Goal: Task Accomplishment & Management: Use online tool/utility

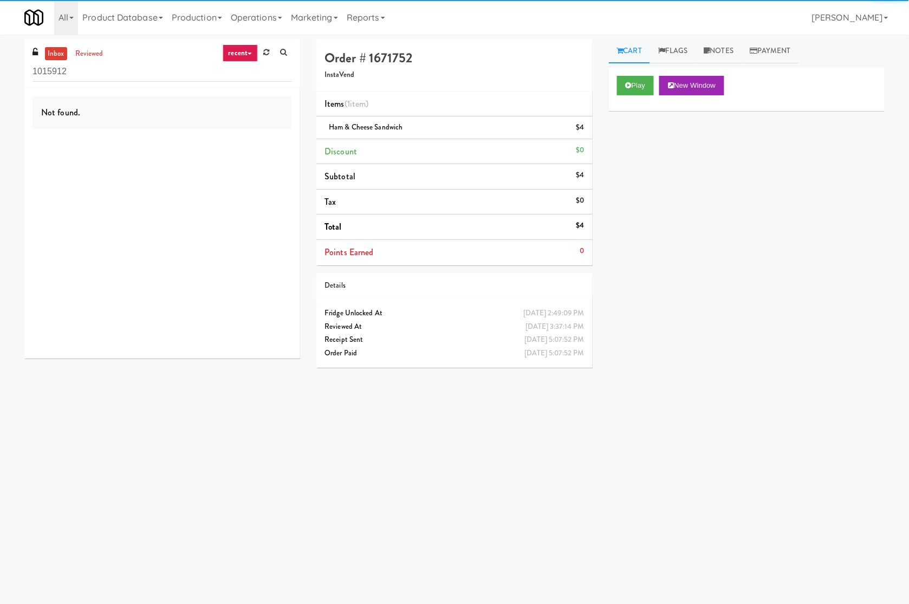
click at [20, 311] on div "inbox reviewed recent all unclear take inventory issue suspicious failed recent…" at bounding box center [162, 203] width 292 height 328
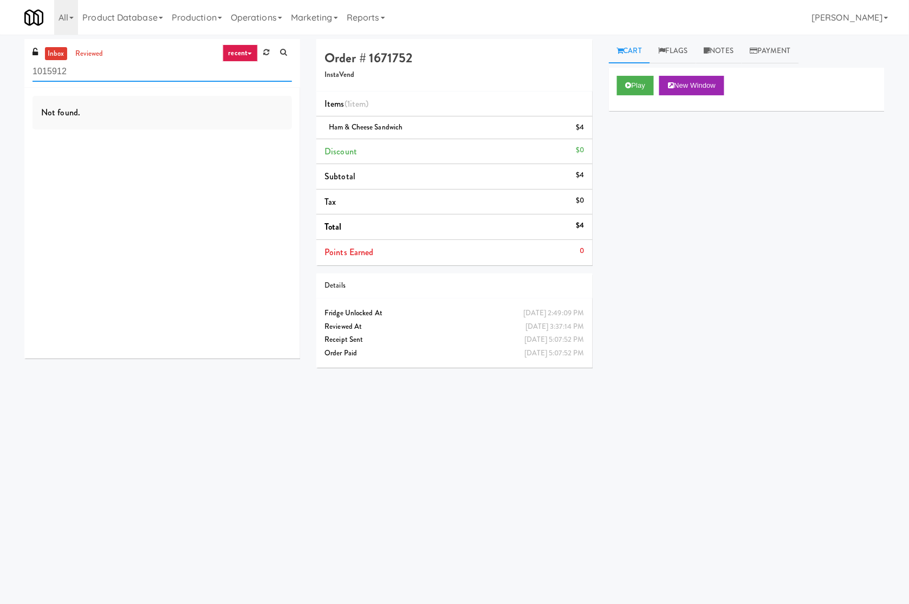
click at [82, 72] on input "1015912" at bounding box center [163, 72] width 260 height 20
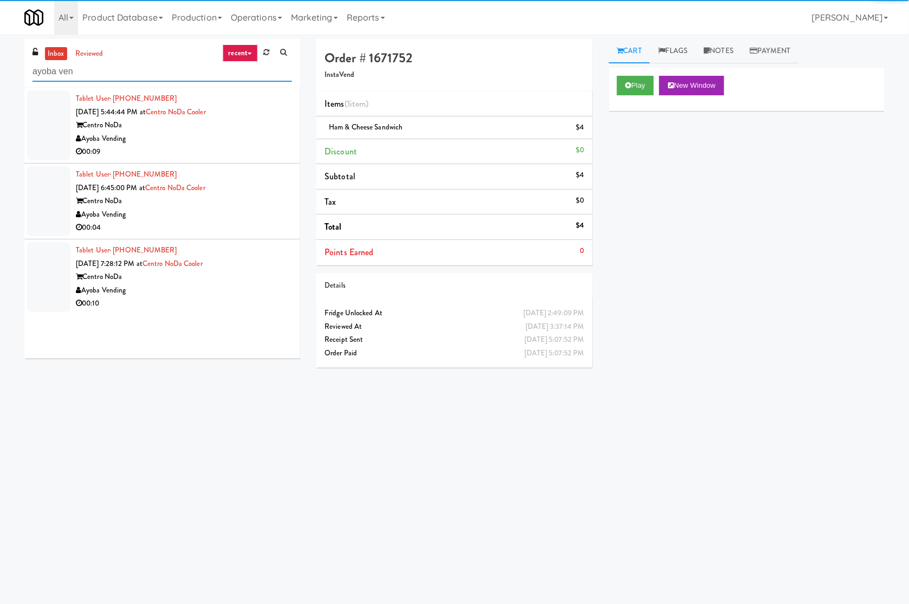
type input "ayoba ven"
click at [264, 123] on div "Centro NoDa" at bounding box center [184, 126] width 216 height 14
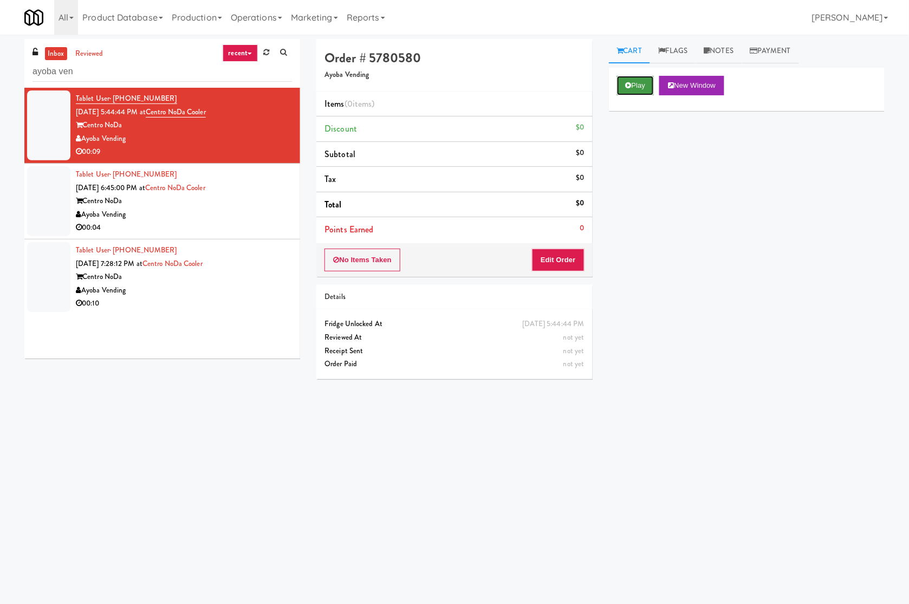
click at [642, 89] on button "Play" at bounding box center [635, 86] width 37 height 20
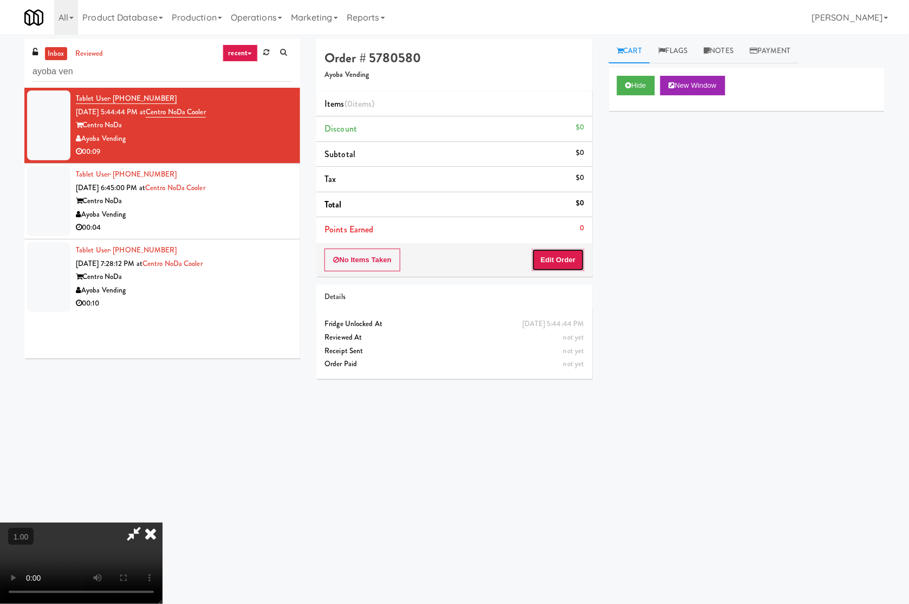
click at [570, 251] on button "Edit Order" at bounding box center [558, 260] width 53 height 23
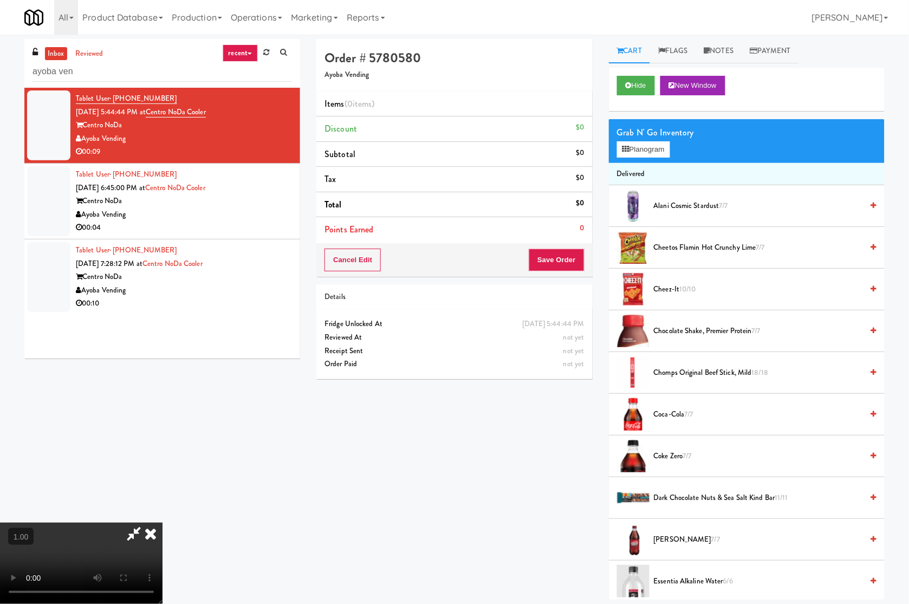
click at [158, 523] on video at bounding box center [81, 563] width 163 height 81
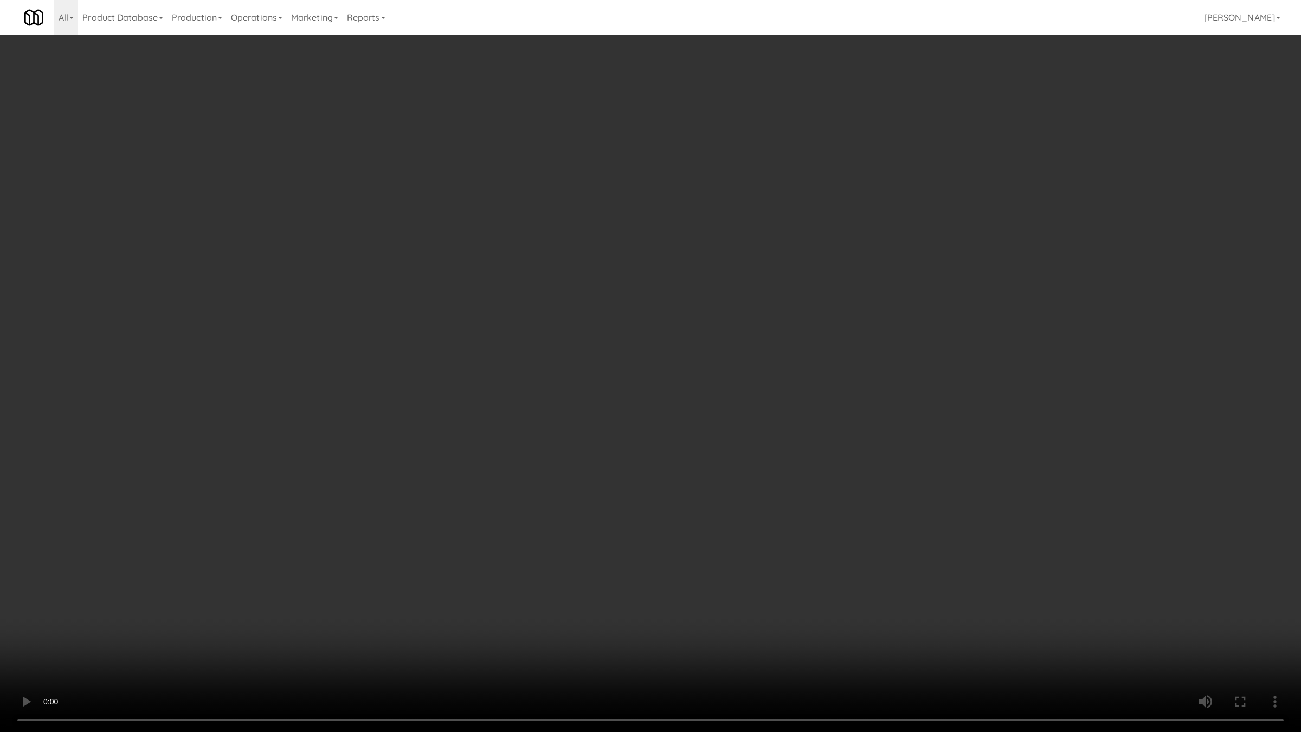
click at [164, 562] on video at bounding box center [650, 366] width 1301 height 732
click at [472, 513] on video at bounding box center [650, 366] width 1301 height 732
click at [470, 513] on video at bounding box center [650, 366] width 1301 height 732
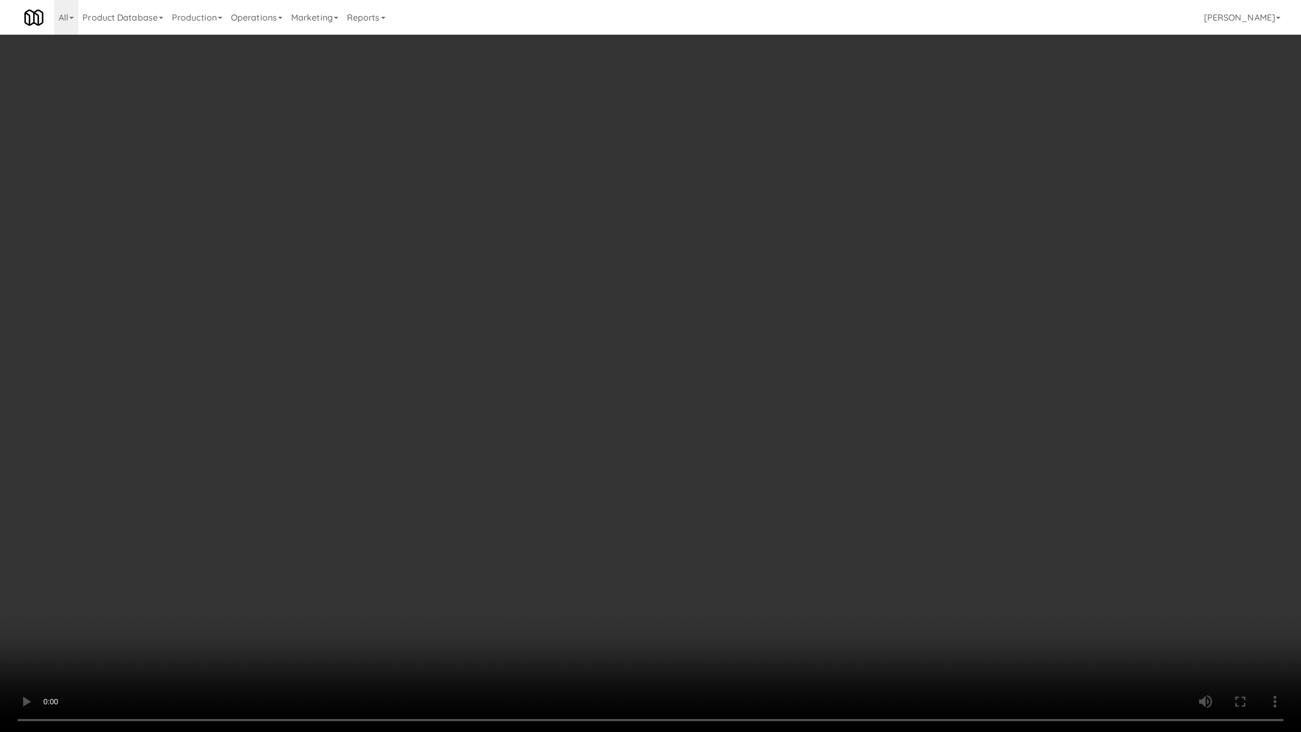
click at [470, 513] on video at bounding box center [650, 366] width 1301 height 732
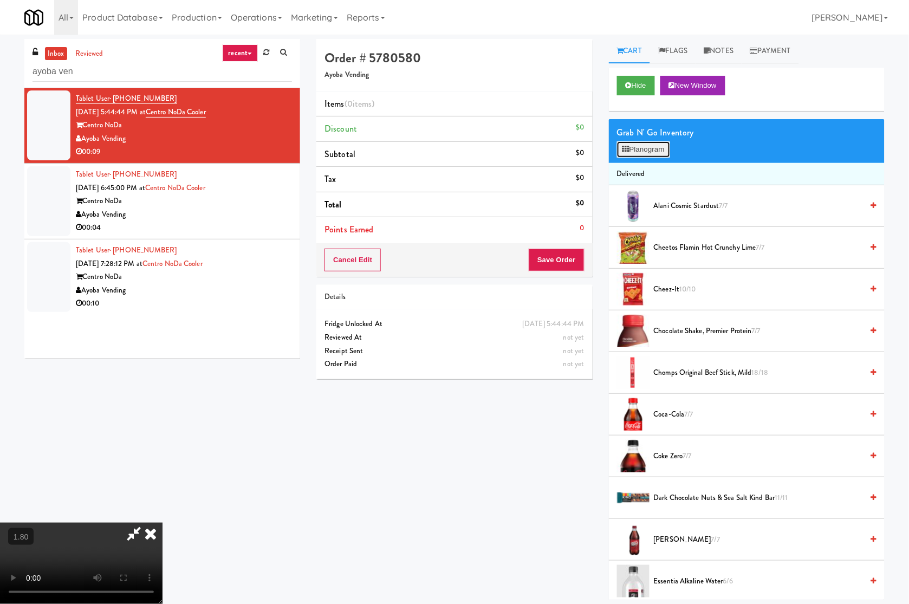
click at [651, 152] on button "Planogram" at bounding box center [643, 149] width 53 height 16
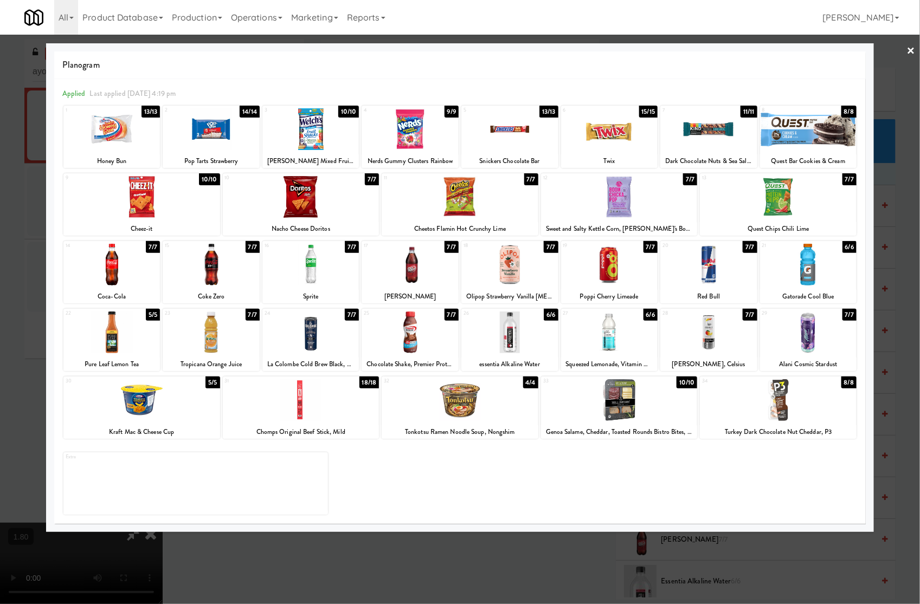
click at [627, 337] on div at bounding box center [609, 333] width 97 height 42
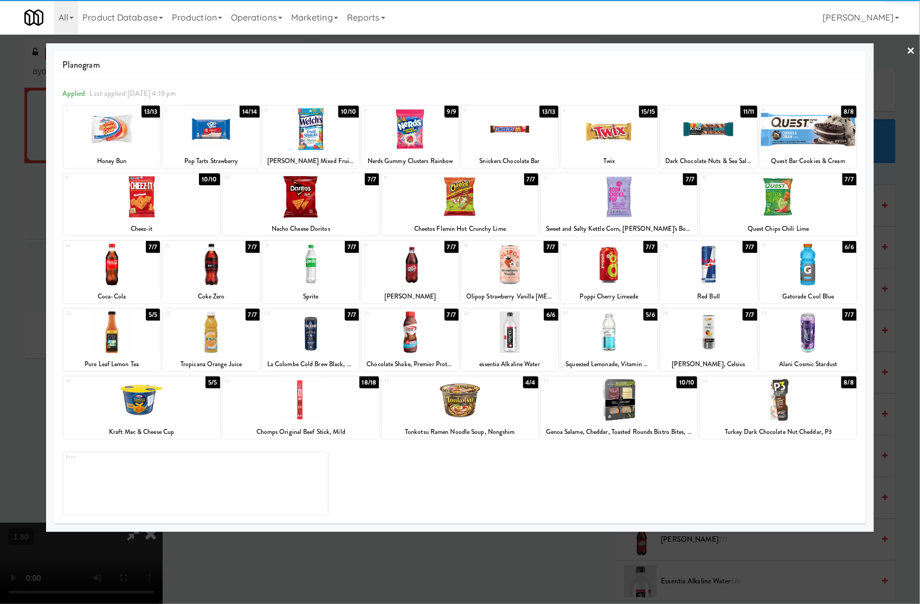
click at [602, 549] on div at bounding box center [460, 302] width 920 height 604
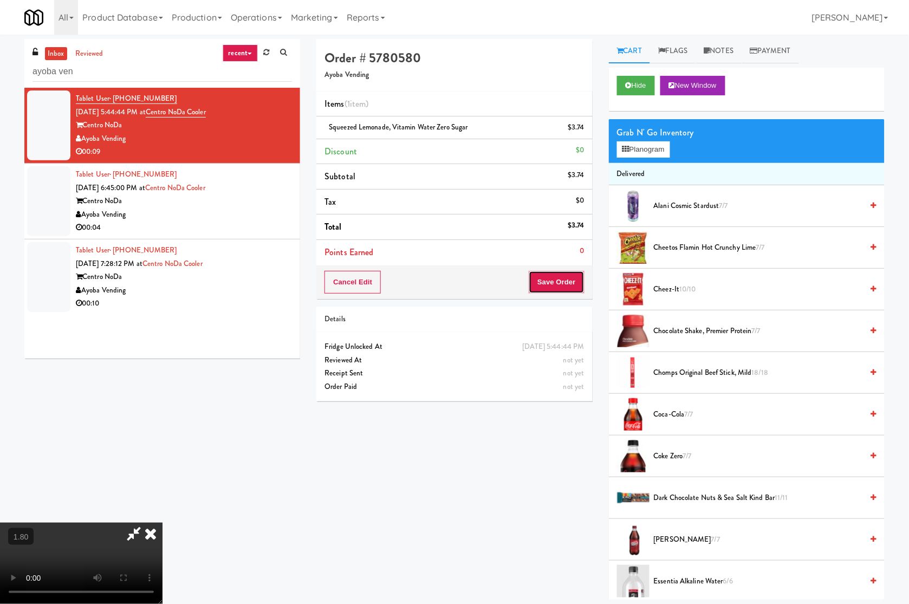
click at [569, 288] on button "Save Order" at bounding box center [556, 282] width 55 height 23
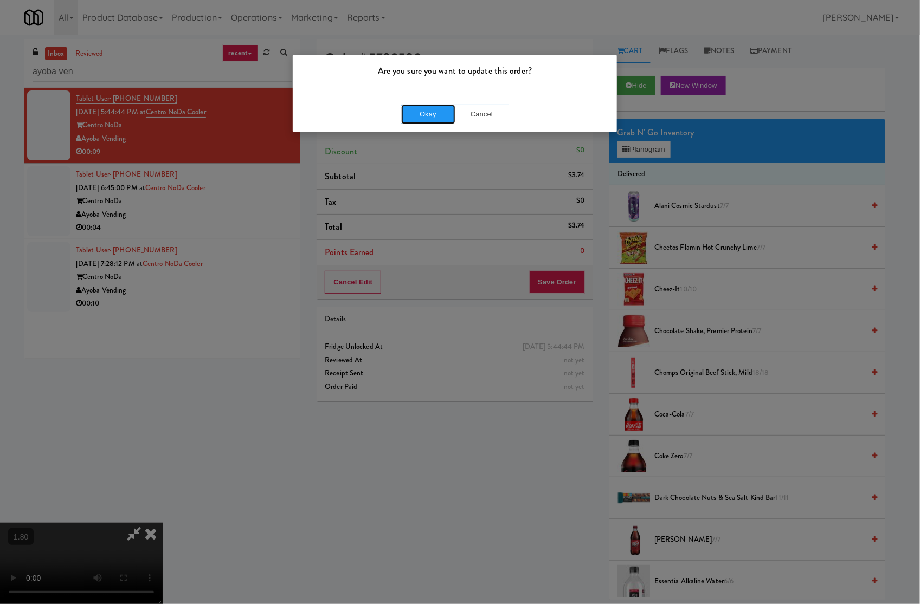
drag, startPoint x: 431, startPoint y: 117, endPoint x: 454, endPoint y: 88, distance: 37.1
click at [434, 111] on button "Okay" at bounding box center [428, 115] width 54 height 20
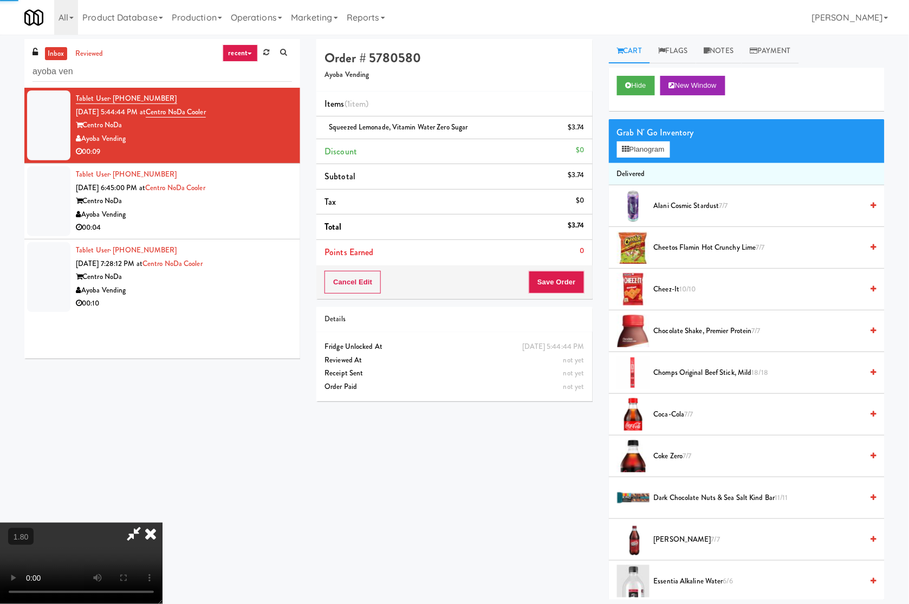
click at [163, 523] on icon at bounding box center [151, 534] width 24 height 22
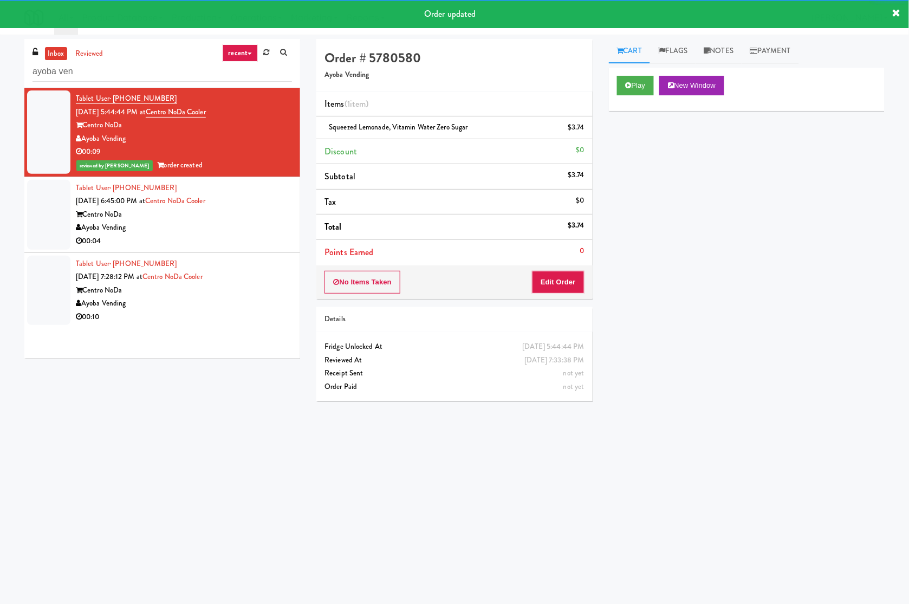
drag, startPoint x: 259, startPoint y: 205, endPoint x: 771, endPoint y: 167, distance: 514.1
click at [269, 205] on div "Tablet User · (413) 461-5084 Sep 15, 2025 6:45:00 PM at Centro NoDa Cooler Cent…" at bounding box center [184, 215] width 216 height 67
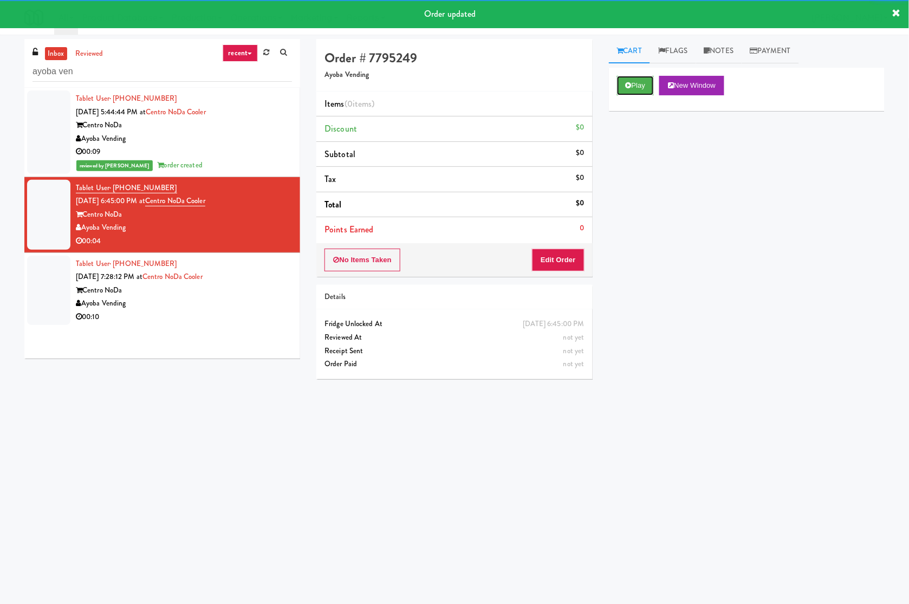
drag, startPoint x: 633, startPoint y: 82, endPoint x: 578, endPoint y: 228, distance: 156.2
click at [633, 84] on button "Play" at bounding box center [635, 86] width 37 height 20
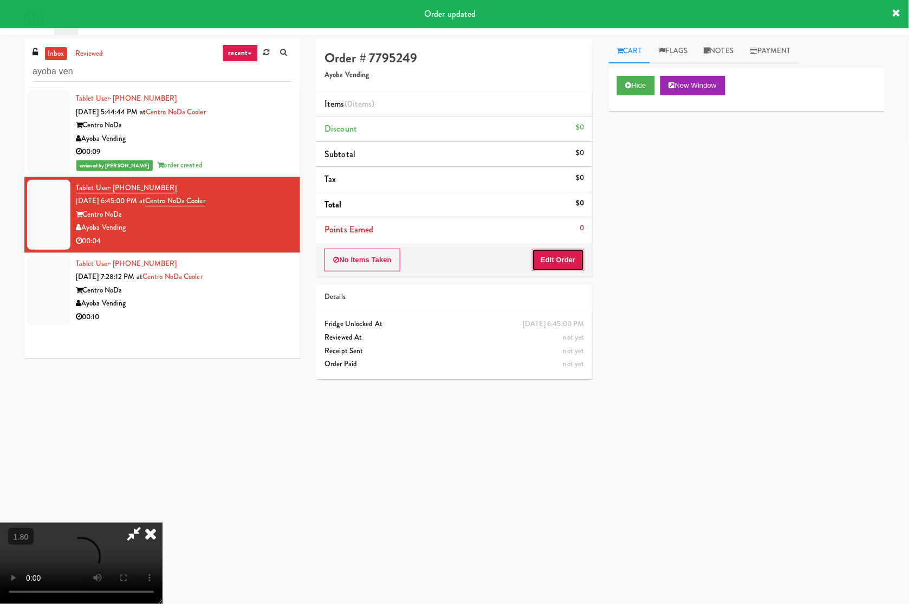
click at [573, 256] on button "Edit Order" at bounding box center [558, 260] width 53 height 23
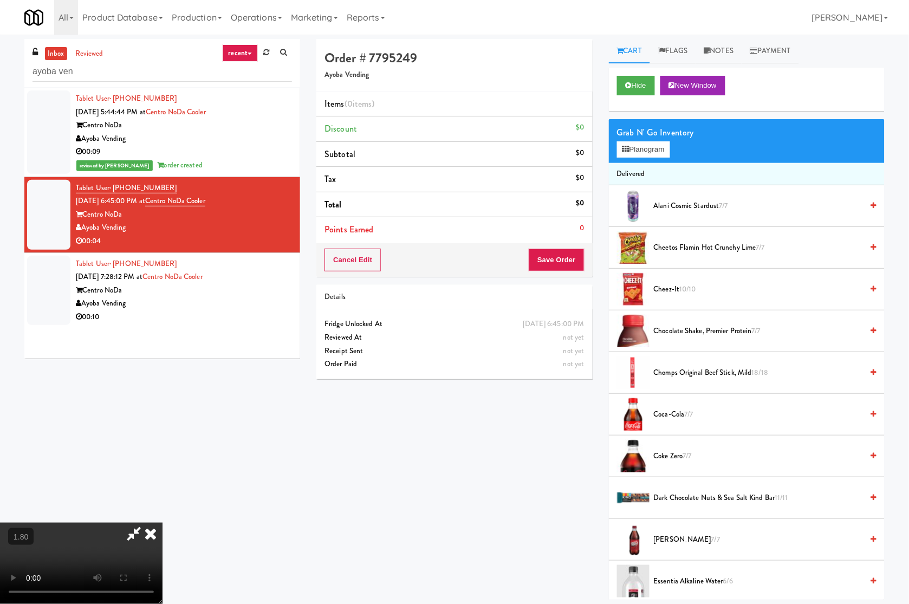
click at [163, 523] on video at bounding box center [81, 563] width 163 height 81
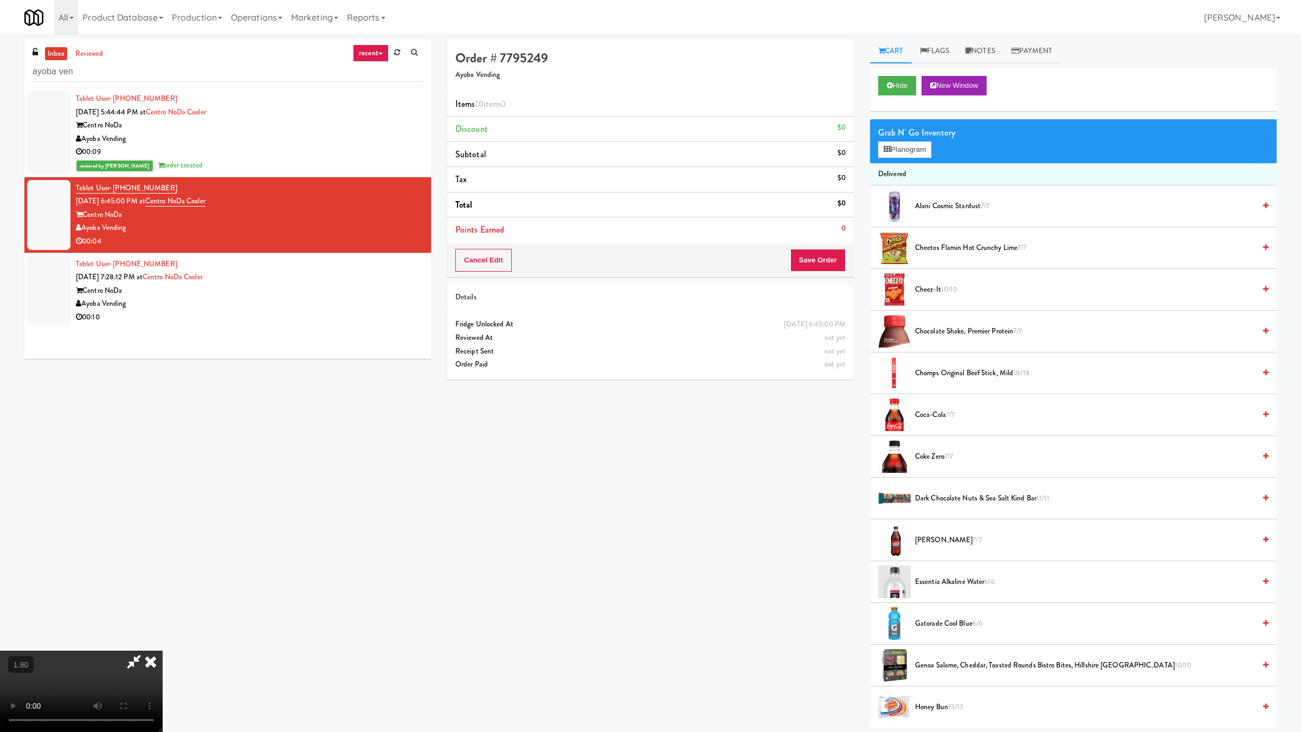
click at [163, 604] on video at bounding box center [81, 690] width 163 height 81
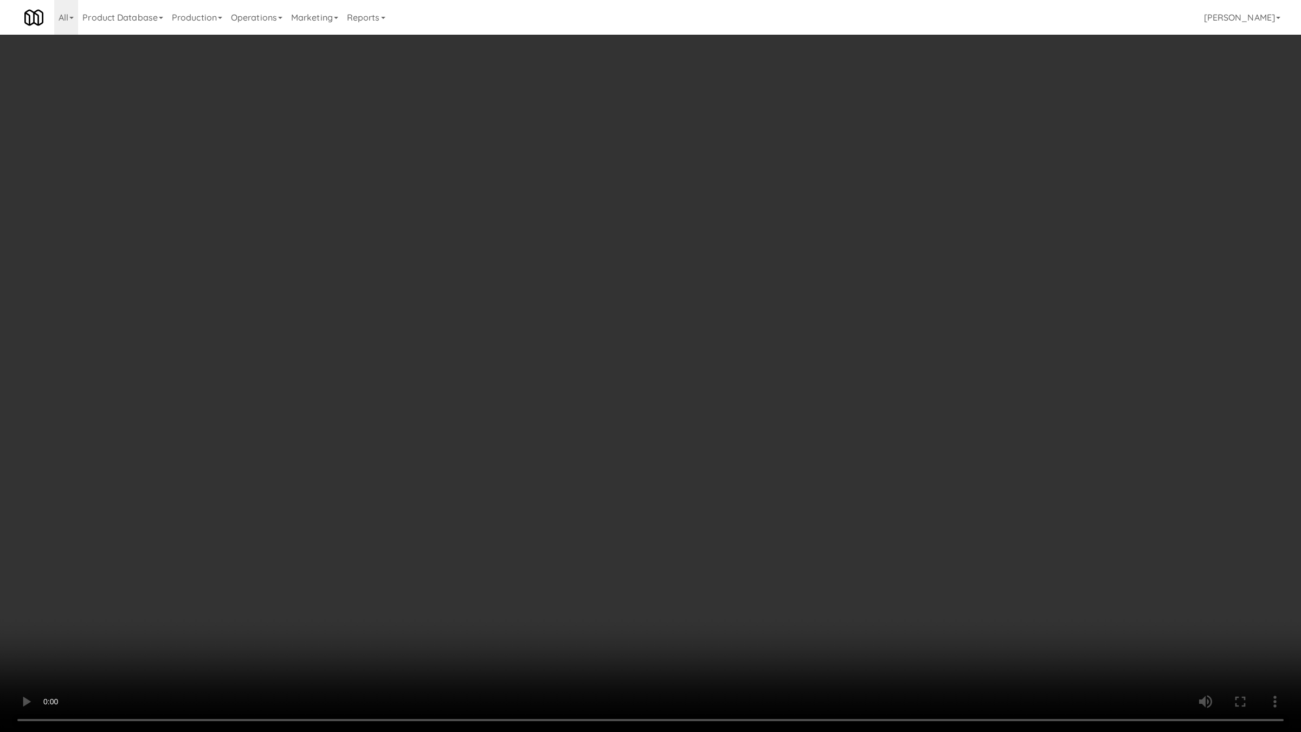
click at [381, 449] on video at bounding box center [650, 366] width 1301 height 732
drag, startPoint x: 381, startPoint y: 449, endPoint x: 530, endPoint y: 372, distance: 167.7
click at [382, 449] on video at bounding box center [650, 366] width 1301 height 732
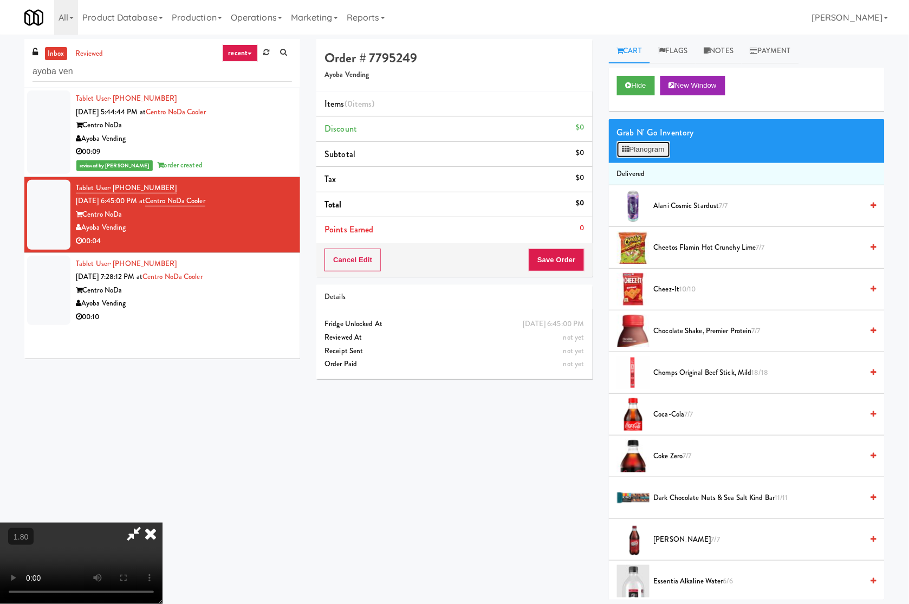
click at [641, 146] on button "Planogram" at bounding box center [643, 149] width 53 height 16
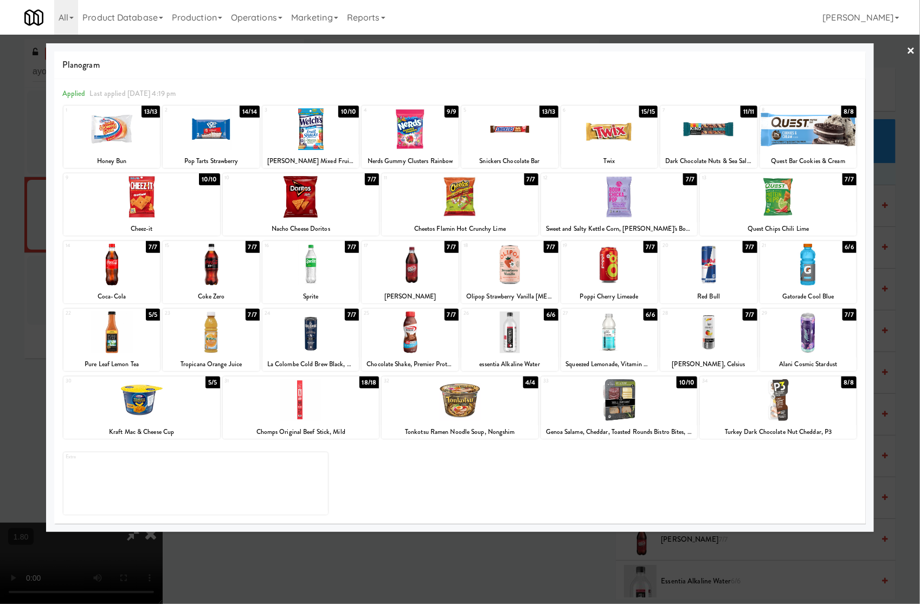
click at [716, 349] on div at bounding box center [708, 333] width 97 height 42
click at [590, 521] on div "Applied Last applied Wednesday 4:19 pm 1 13/13 Honey Bun 2 14/14 Pop Tarts Stra…" at bounding box center [459, 302] width 811 height 446
click at [909, 47] on link "×" at bounding box center [911, 52] width 9 height 34
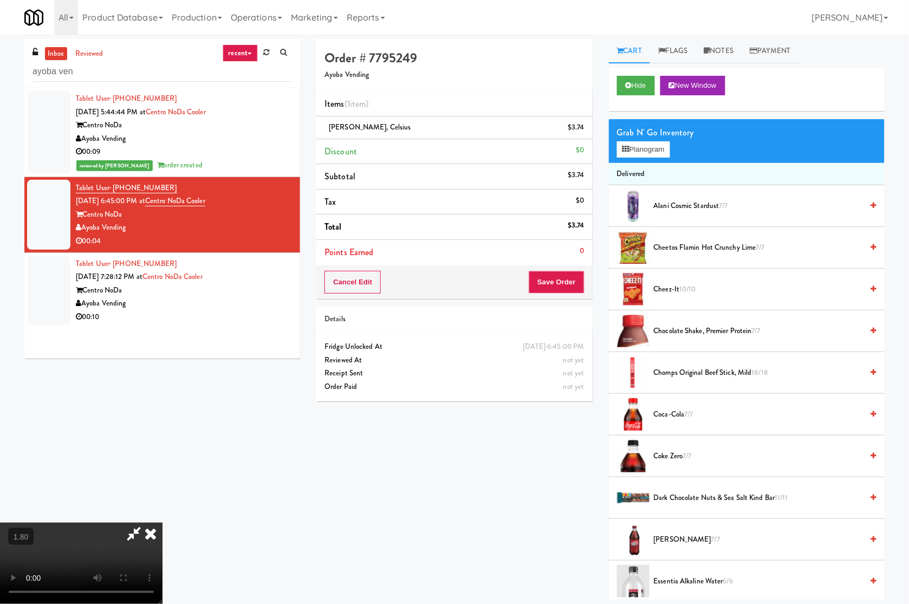
click at [146, 523] on icon at bounding box center [133, 534] width 25 height 22
click at [554, 283] on button "Save Order" at bounding box center [556, 282] width 55 height 23
click at [553, 283] on button "Save Order" at bounding box center [556, 282] width 55 height 23
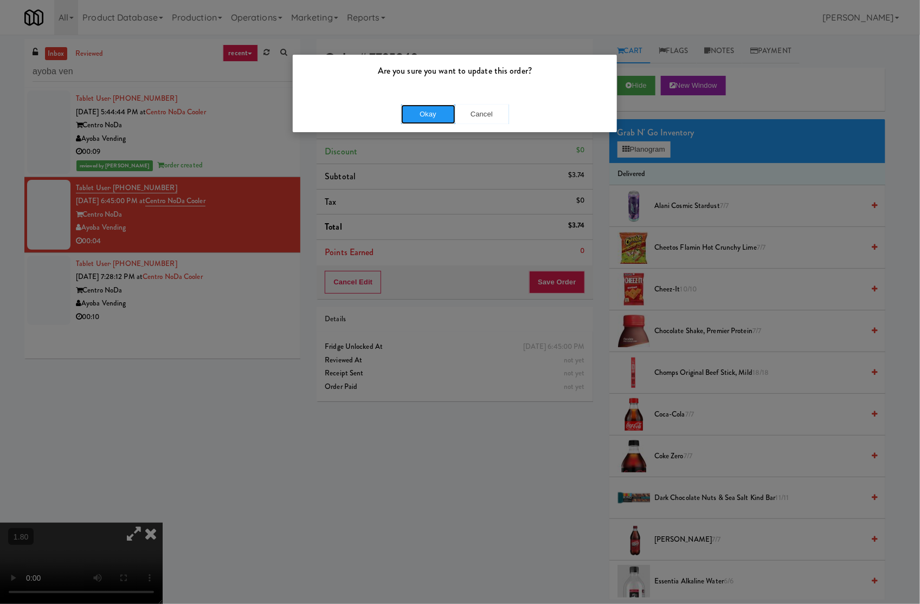
drag, startPoint x: 405, startPoint y: 112, endPoint x: 294, endPoint y: 177, distance: 128.0
click at [401, 115] on button "Okay" at bounding box center [428, 115] width 54 height 20
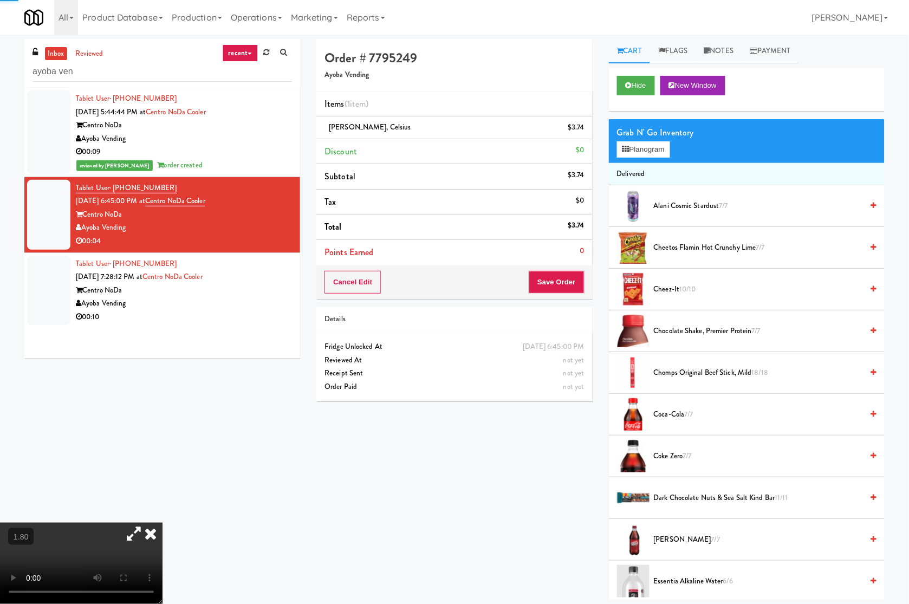
drag, startPoint x: 272, startPoint y: 255, endPoint x: 418, endPoint y: 213, distance: 152.2
click at [273, 255] on li "Tablet User · (980) 242-7487 Sep 15, 2025 7:28:12 PM at Centro NoDa Cooler Cent…" at bounding box center [162, 290] width 276 height 75
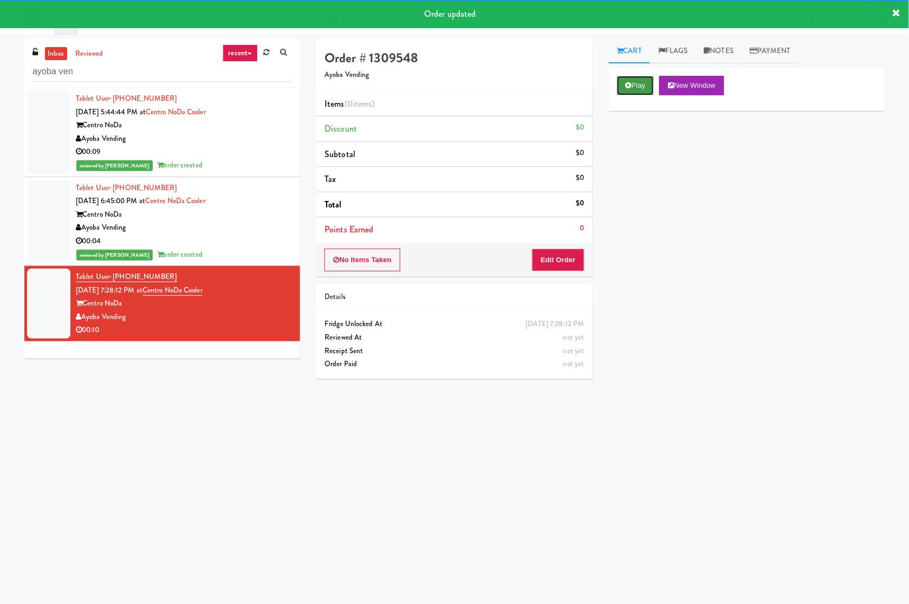
click at [633, 91] on button "Play" at bounding box center [635, 86] width 37 height 20
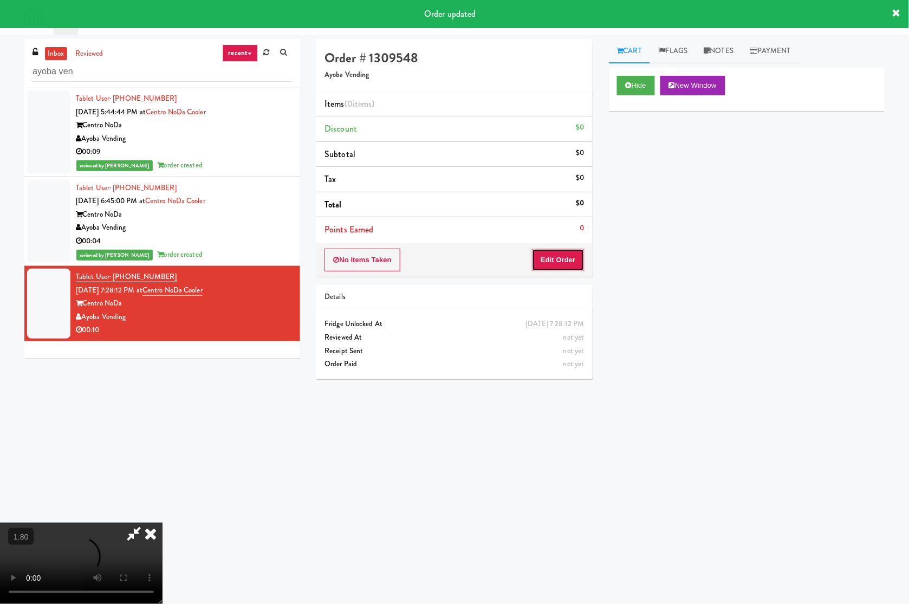
click at [564, 259] on button "Edit Order" at bounding box center [558, 260] width 53 height 23
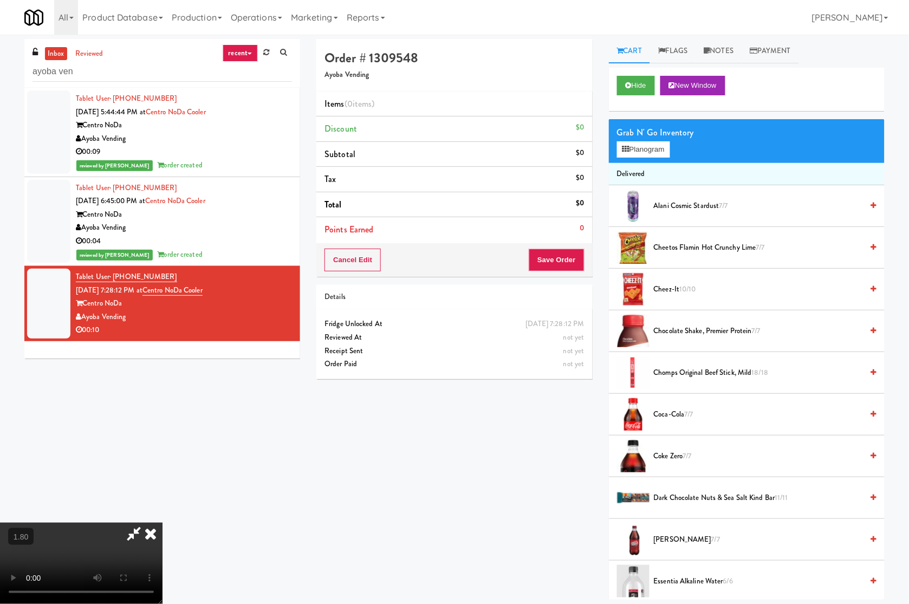
click at [163, 523] on video at bounding box center [81, 563] width 163 height 81
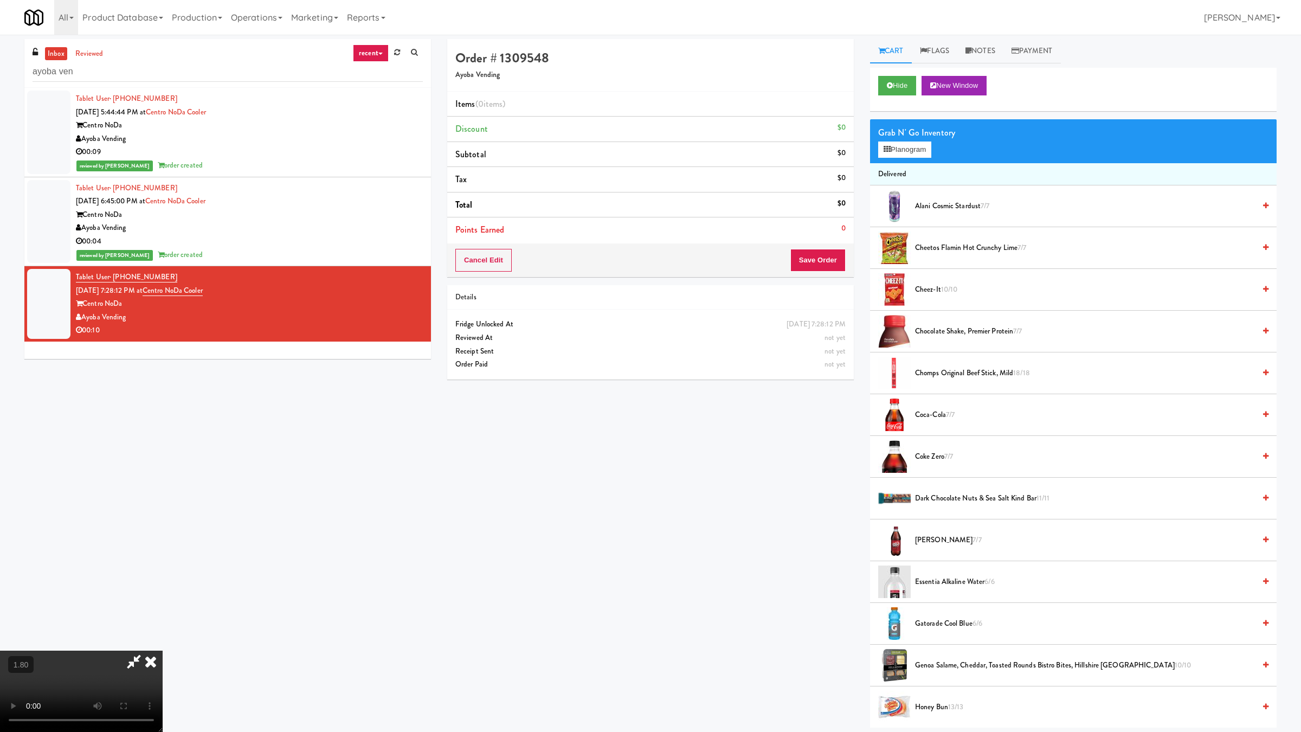
click at [163, 604] on video at bounding box center [81, 690] width 163 height 81
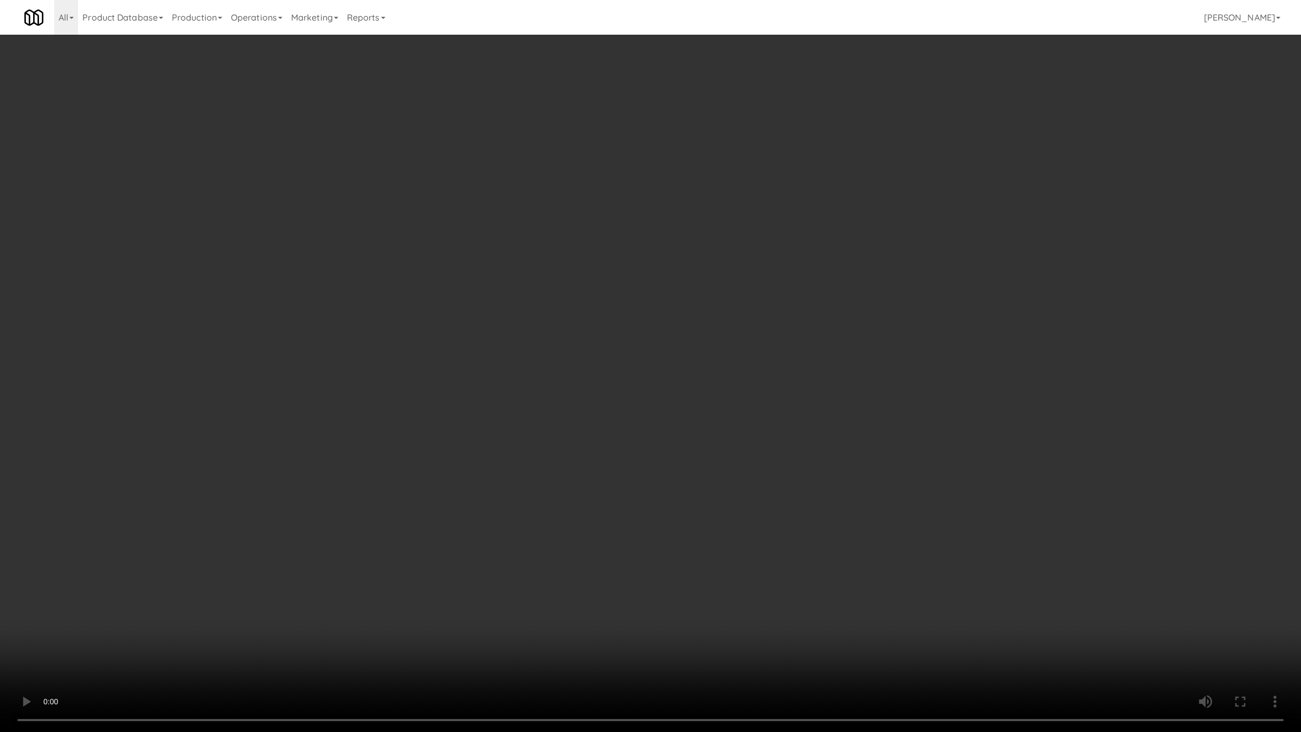
click at [521, 494] on video at bounding box center [650, 366] width 1301 height 732
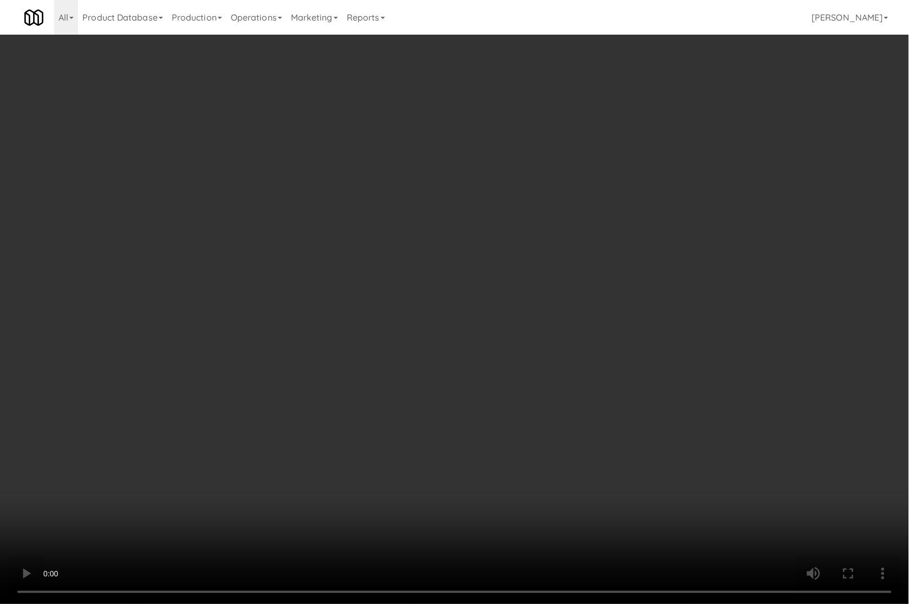
click at [405, 412] on video at bounding box center [454, 302] width 909 height 604
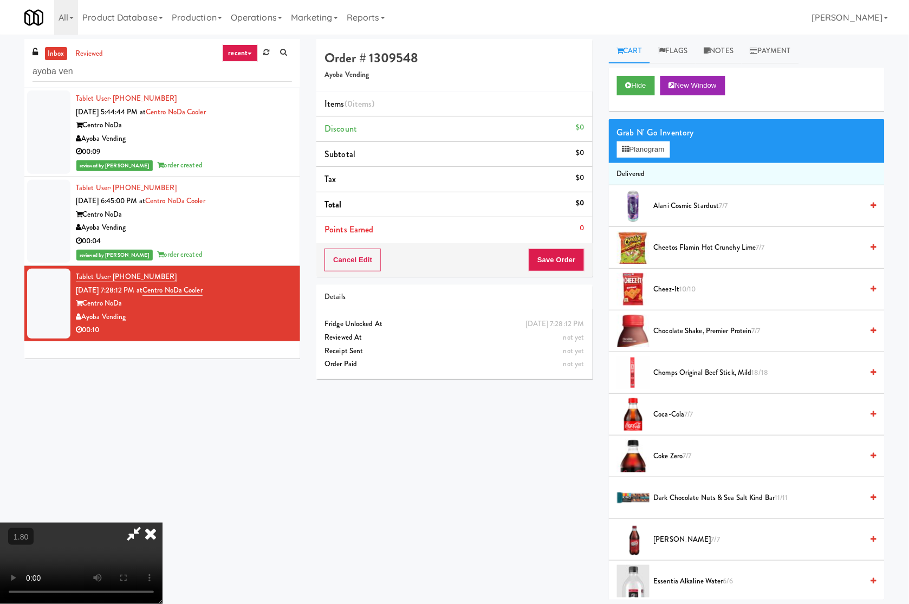
click at [163, 523] on video at bounding box center [81, 563] width 163 height 81
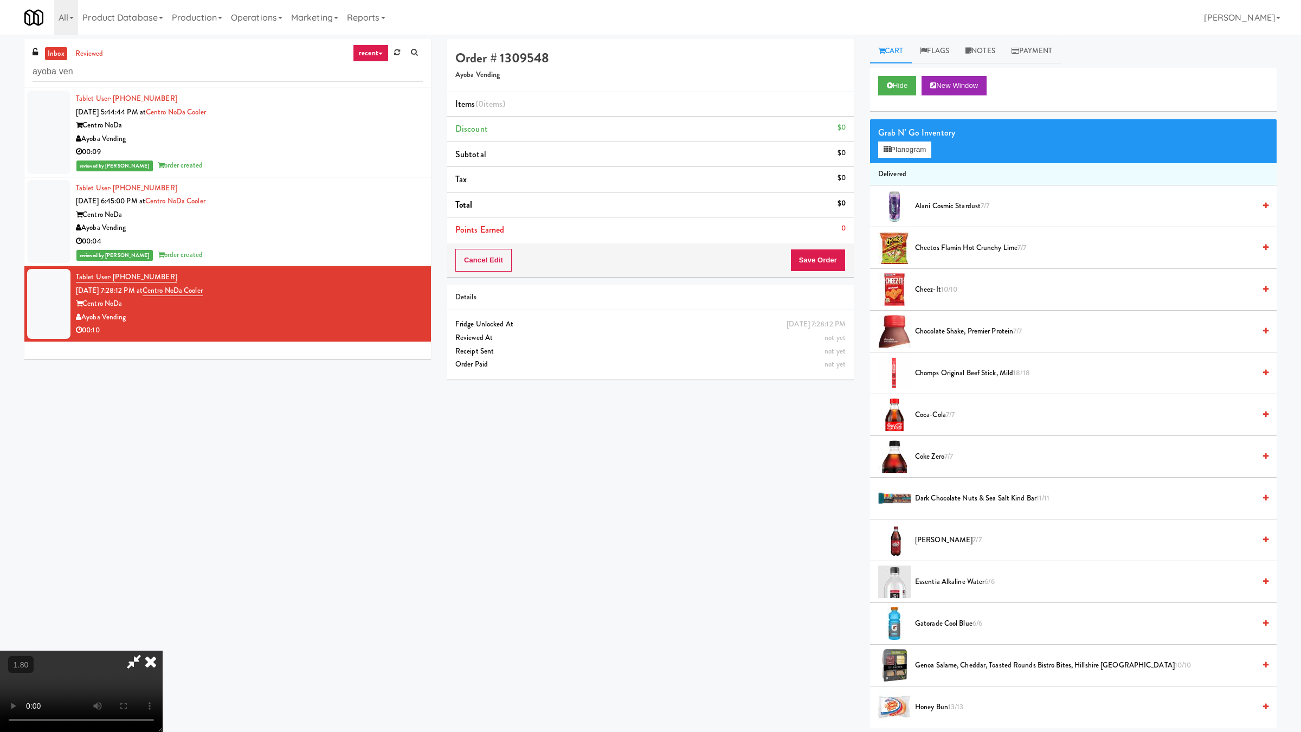
click at [163, 604] on video at bounding box center [81, 690] width 163 height 81
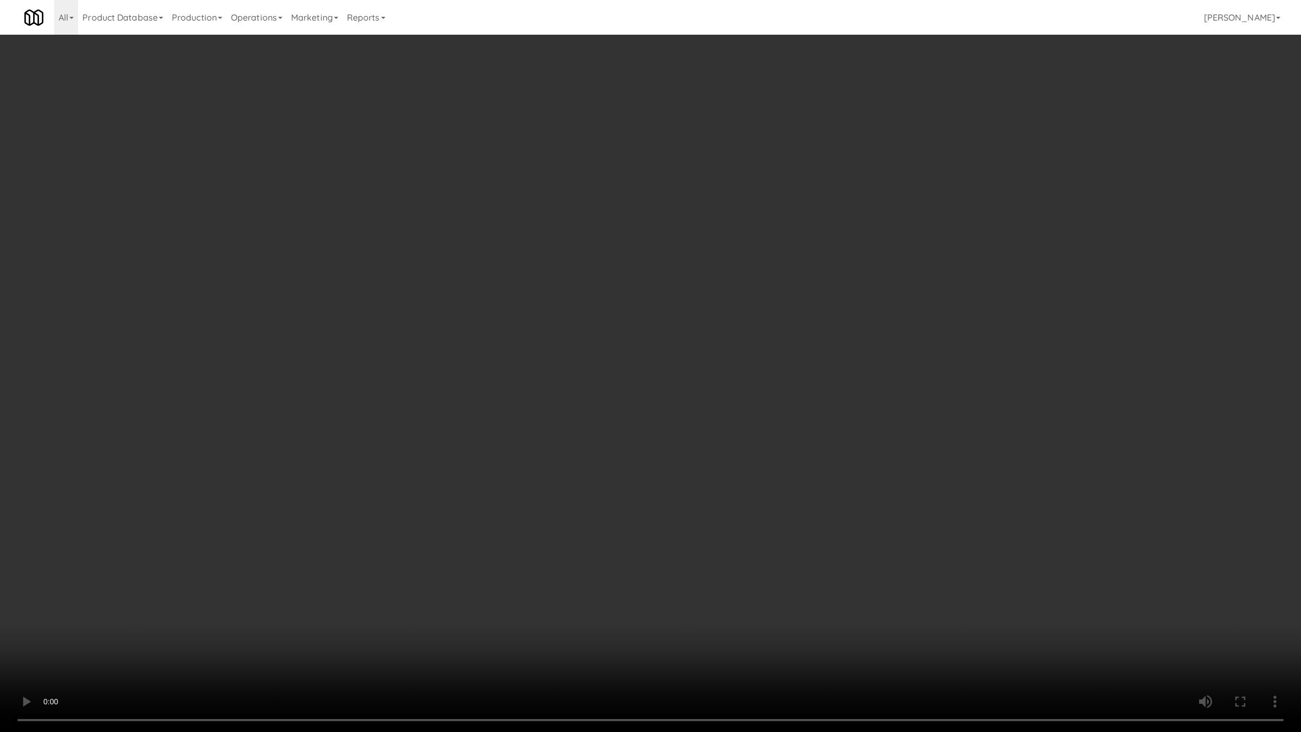
click at [412, 497] on video at bounding box center [650, 366] width 1301 height 732
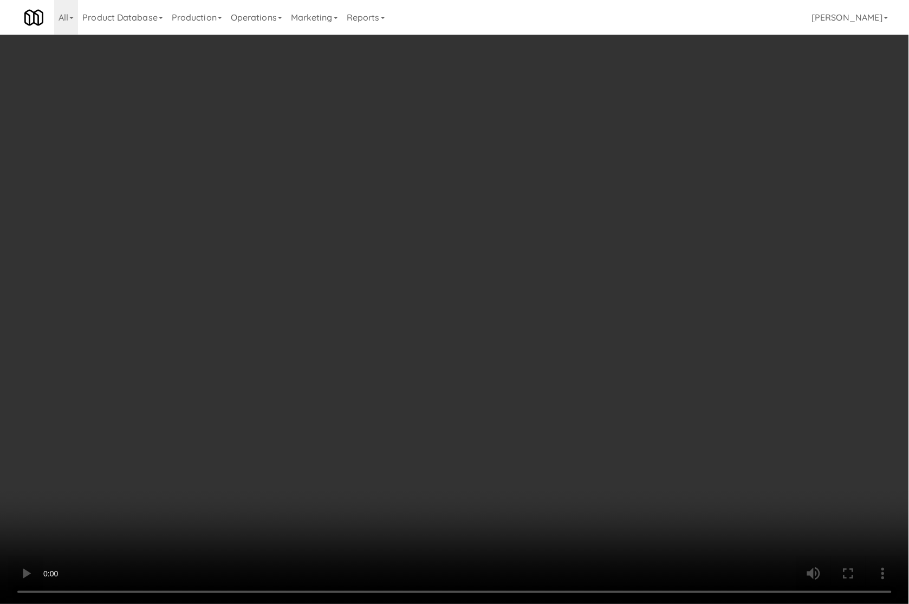
click at [649, 158] on div "Grab N' Go Inventory Planogram" at bounding box center [747, 141] width 276 height 44
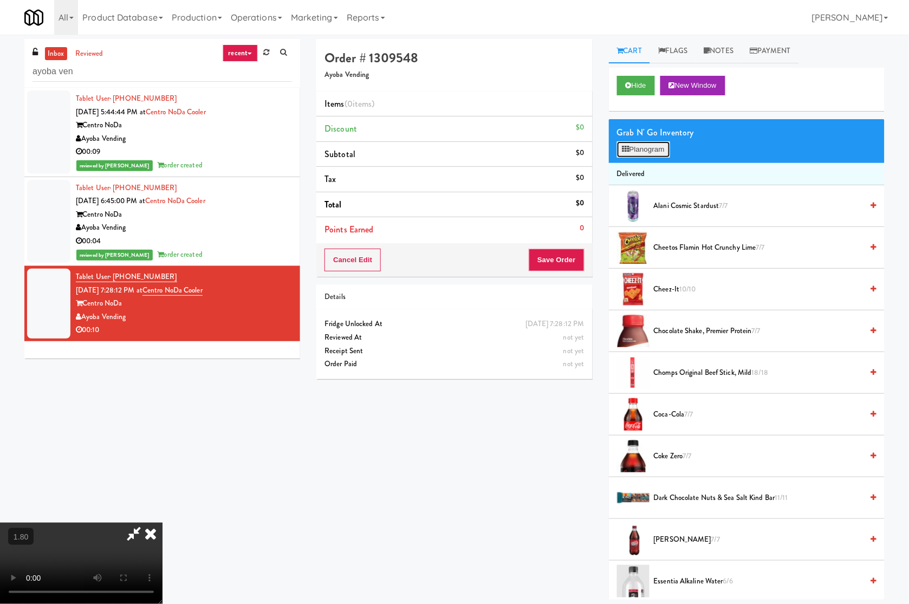
click at [649, 148] on button "Planogram" at bounding box center [643, 149] width 53 height 16
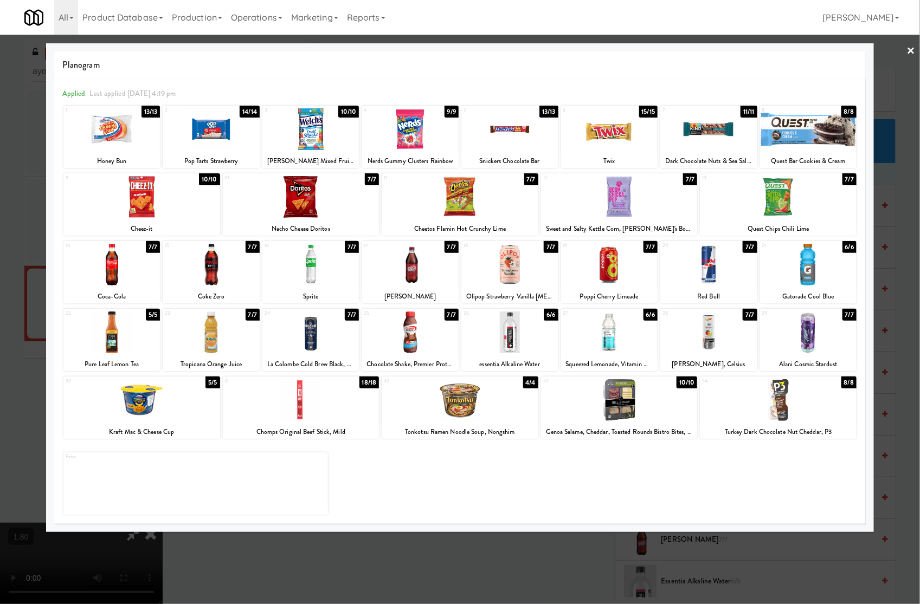
drag, startPoint x: 629, startPoint y: 267, endPoint x: 624, endPoint y: 278, distance: 11.9
click at [629, 267] on div at bounding box center [609, 265] width 97 height 42
click at [575, 547] on div at bounding box center [460, 302] width 920 height 604
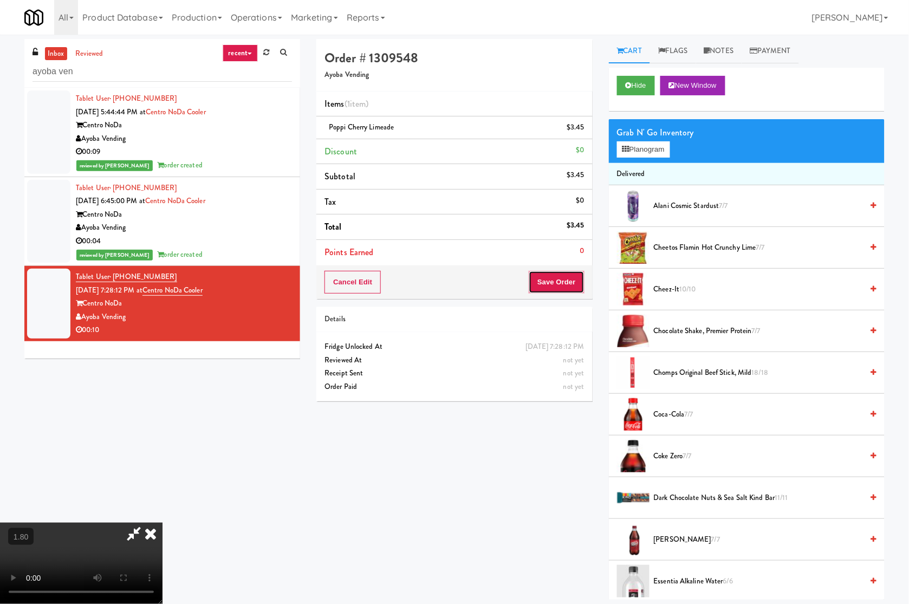
click at [565, 278] on button "Save Order" at bounding box center [556, 282] width 55 height 23
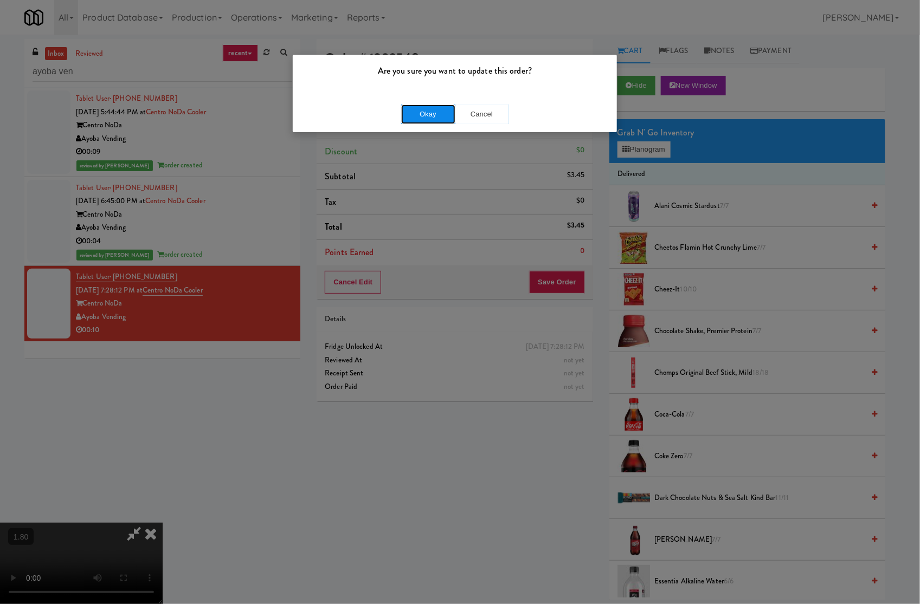
click at [430, 117] on button "Okay" at bounding box center [428, 115] width 54 height 20
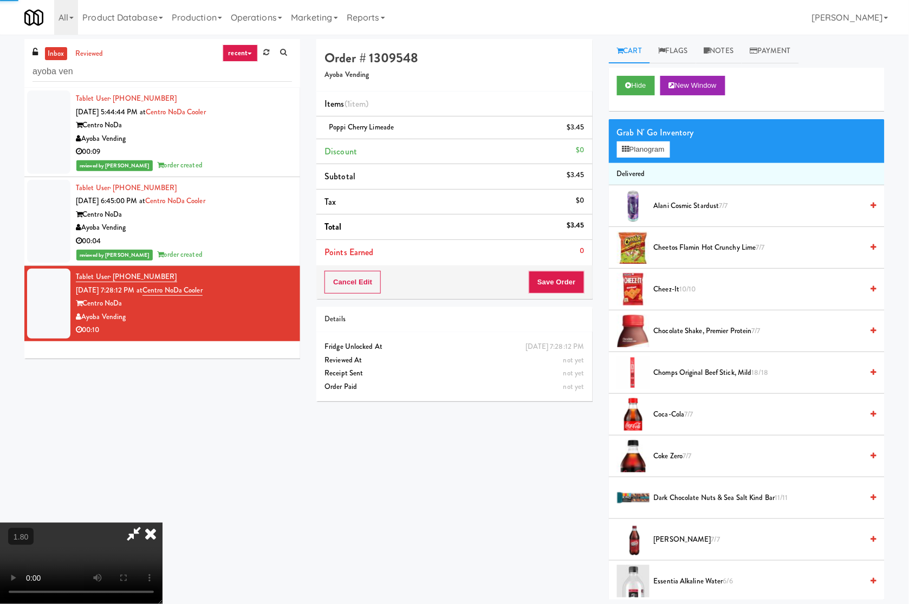
drag, startPoint x: 526, startPoint y: 40, endPoint x: 784, endPoint y: 250, distance: 332.8
click at [163, 523] on icon at bounding box center [151, 534] width 24 height 22
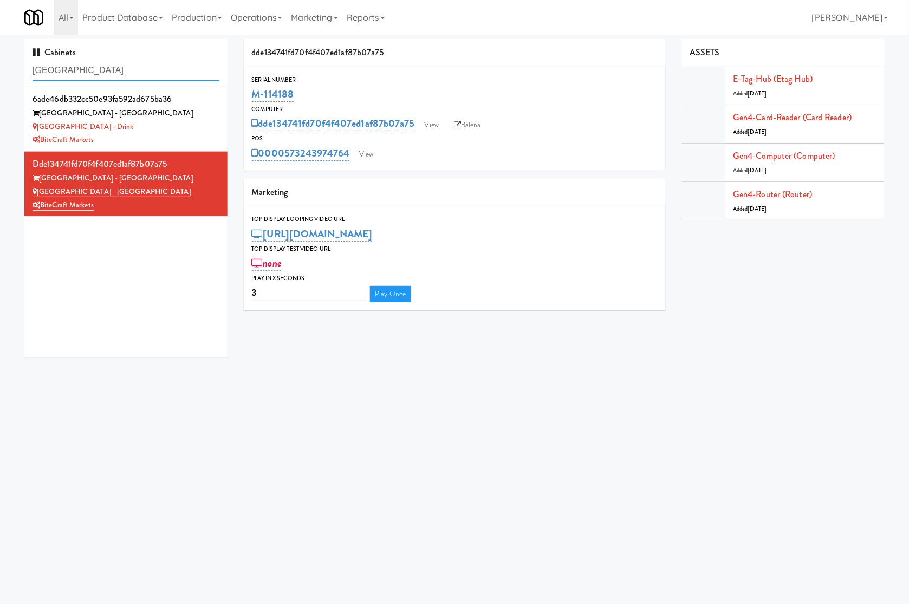
click at [105, 72] on input "[GEOGRAPHIC_DATA]" at bounding box center [126, 71] width 187 height 20
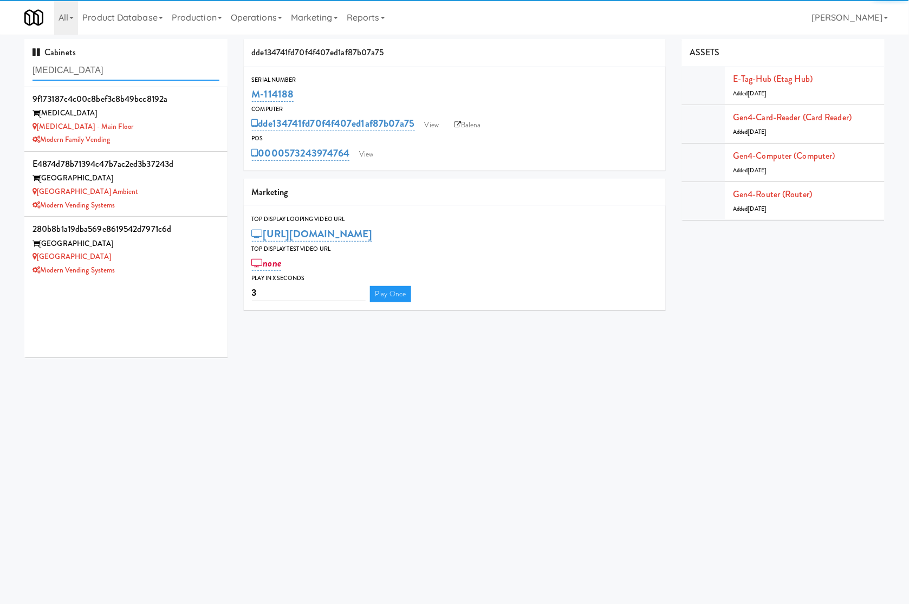
type input "[MEDICAL_DATA]"
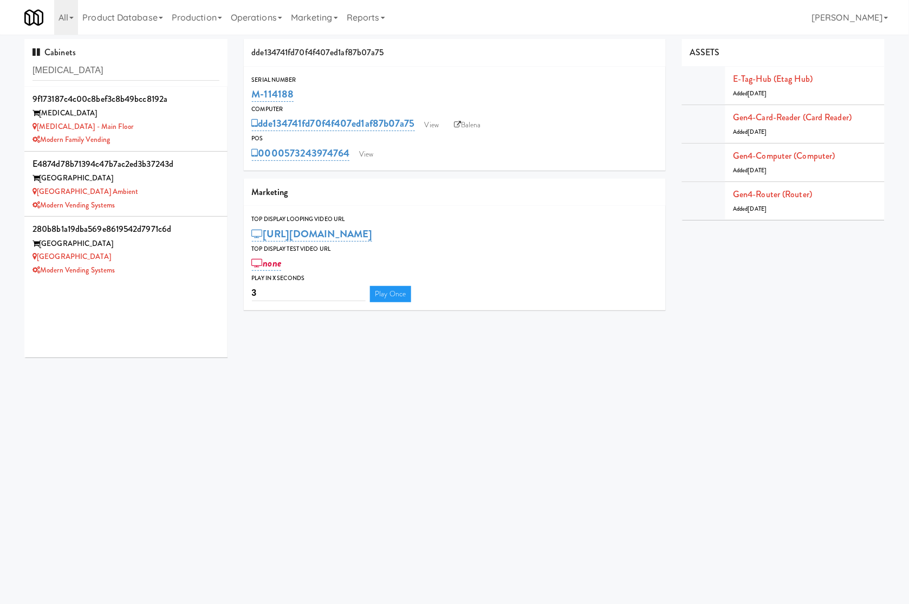
click at [196, 129] on div "[MEDICAL_DATA] - Main Floor" at bounding box center [126, 127] width 187 height 14
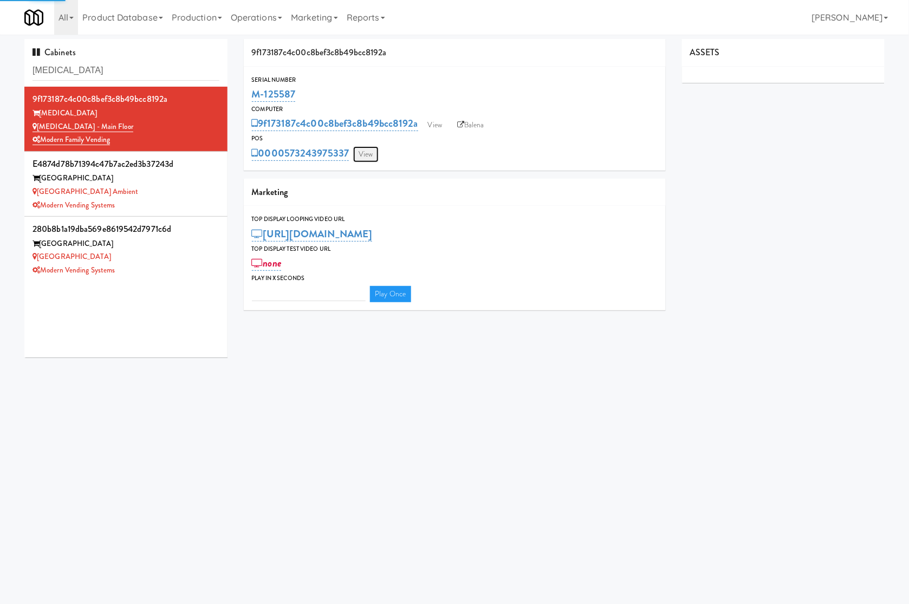
type input "3"
click at [363, 153] on link "View" at bounding box center [365, 154] width 25 height 16
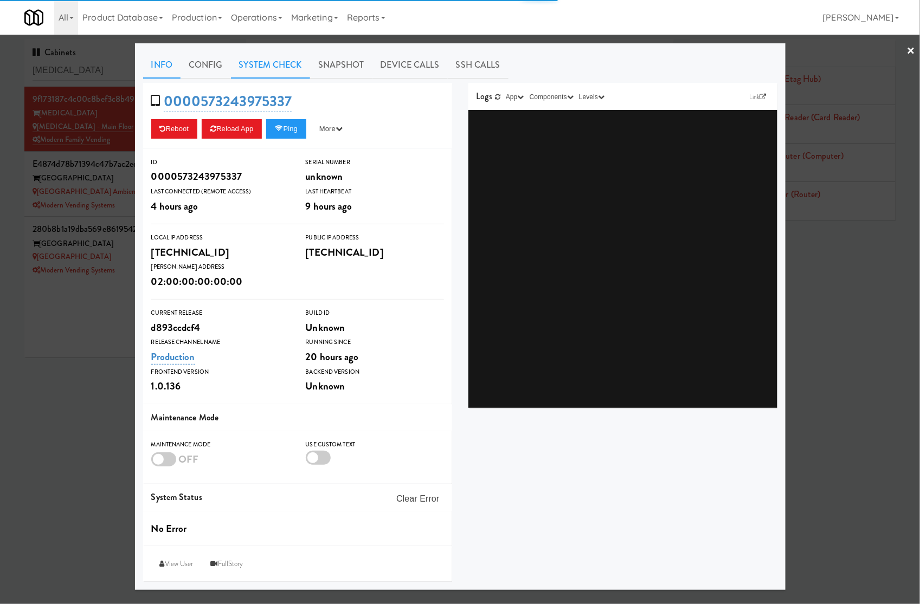
drag, startPoint x: 280, startPoint y: 57, endPoint x: 247, endPoint y: 63, distance: 33.5
click at [280, 58] on link "System Check" at bounding box center [270, 64] width 79 height 27
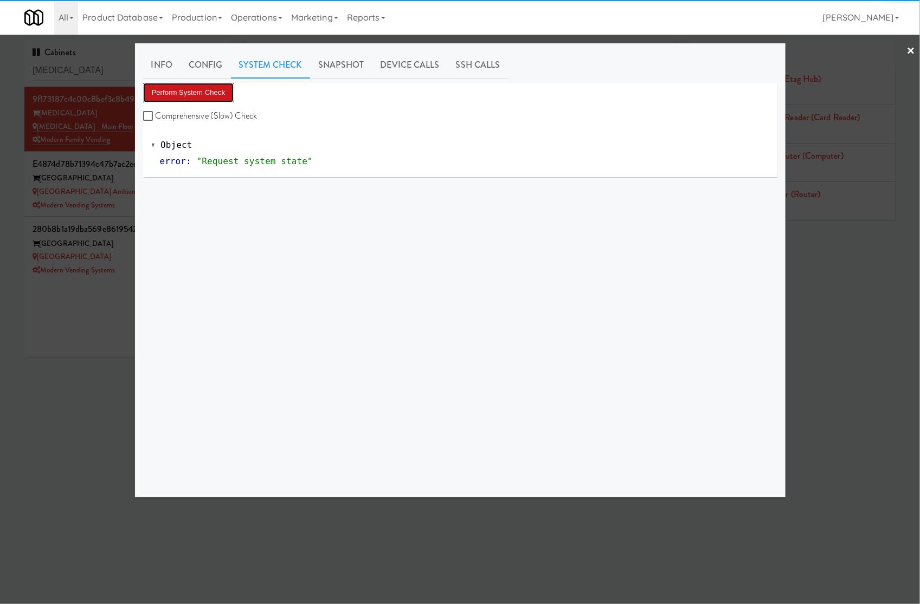
click at [197, 88] on button "Perform System Check" at bounding box center [188, 93] width 91 height 20
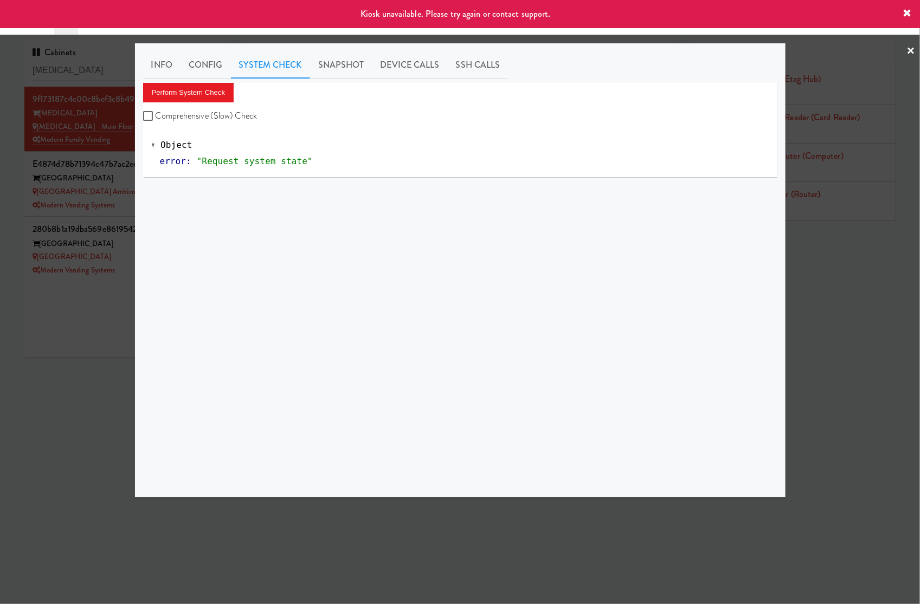
click at [86, 321] on div at bounding box center [460, 302] width 920 height 604
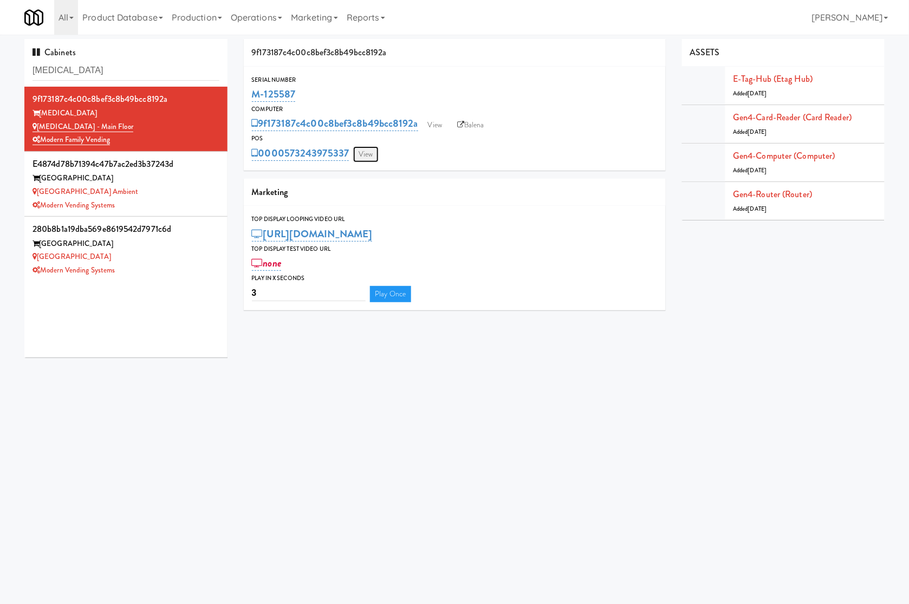
click at [372, 156] on link "View" at bounding box center [365, 154] width 25 height 16
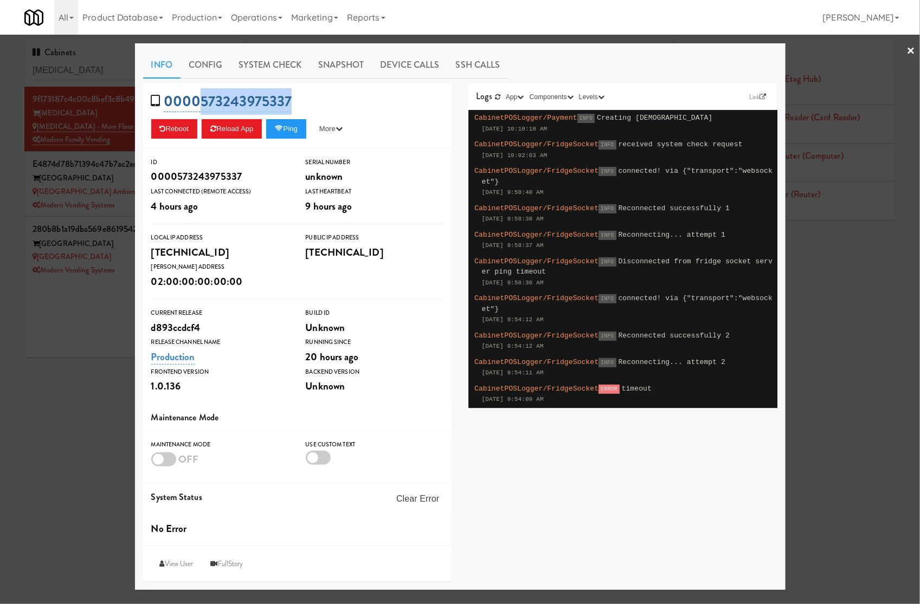
drag, startPoint x: 327, startPoint y: 100, endPoint x: 201, endPoint y: 96, distance: 125.8
click at [201, 96] on div "0000573243975337 Reboot Reload App Ping More Ping Server Restart Server Force R…" at bounding box center [297, 116] width 309 height 66
copy link "[CREDIT_CARD_NUMBER]"
drag, startPoint x: 47, startPoint y: 352, endPoint x: 180, endPoint y: 287, distance: 148.4
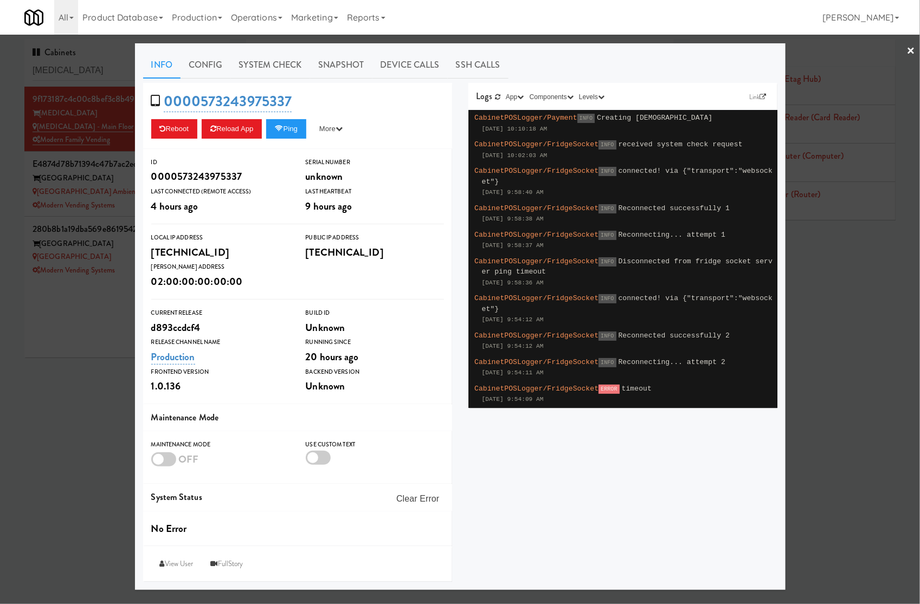
click at [66, 344] on div at bounding box center [460, 302] width 920 height 604
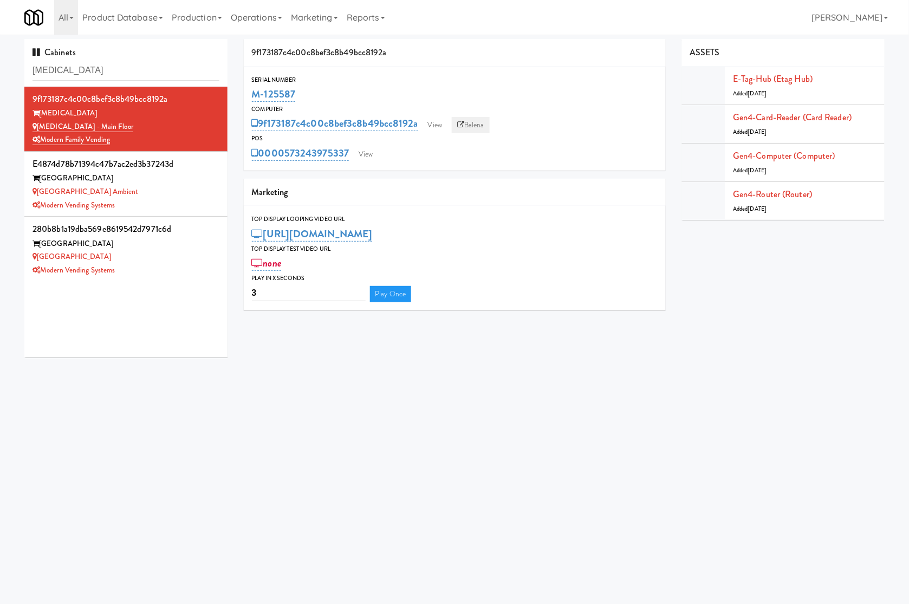
click at [483, 124] on link "Balena" at bounding box center [471, 125] width 38 height 16
